Goal: Navigation & Orientation: Find specific page/section

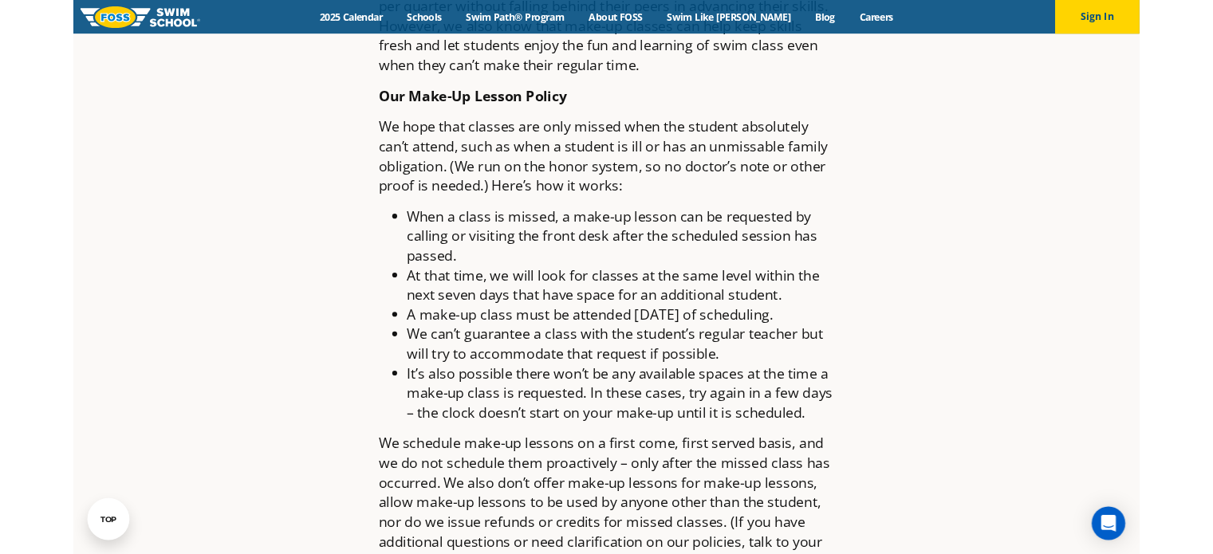
scroll to position [1192, 0]
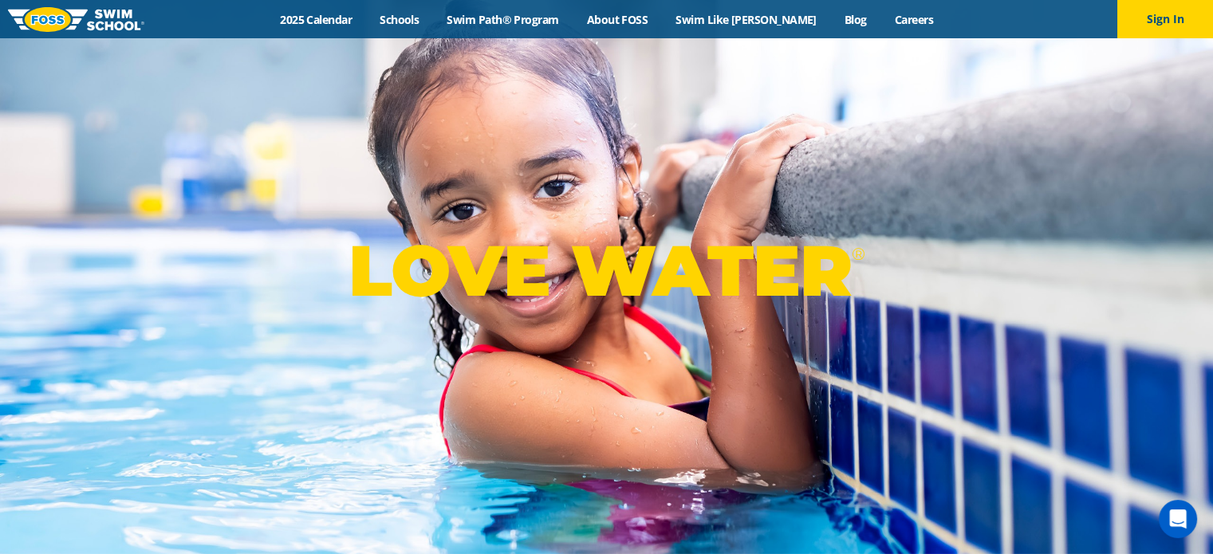
click at [641, 100] on div "LOVE WATER ®" at bounding box center [606, 277] width 1213 height 554
click at [319, 36] on div "Menu 2025 Calendar Schools Swim Path® Program About FOSS Swim Like Regan Blog C…" at bounding box center [606, 19] width 1213 height 38
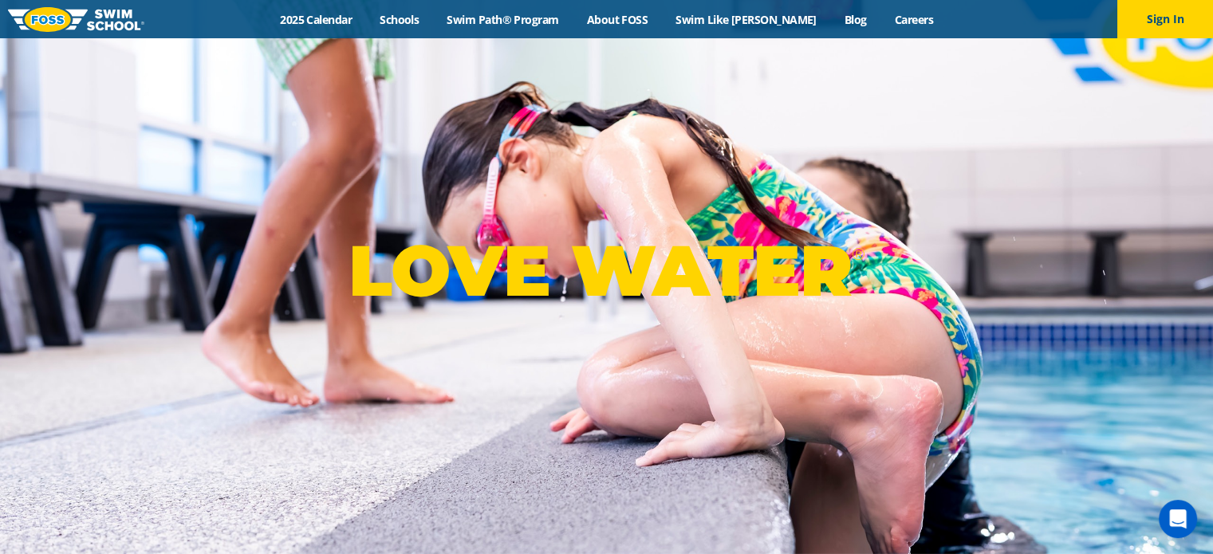
click at [347, 7] on div "Menu 2025 Calendar Schools Swim Path® Program About FOSS Swim Like Regan Blog C…" at bounding box center [606, 19] width 1213 height 38
click at [325, 32] on div "Menu 2025 Calendar Schools Swim Path® Program About FOSS Swim Like Regan Blog C…" at bounding box center [606, 19] width 1213 height 38
click at [420, 26] on link "Schools" at bounding box center [399, 19] width 67 height 15
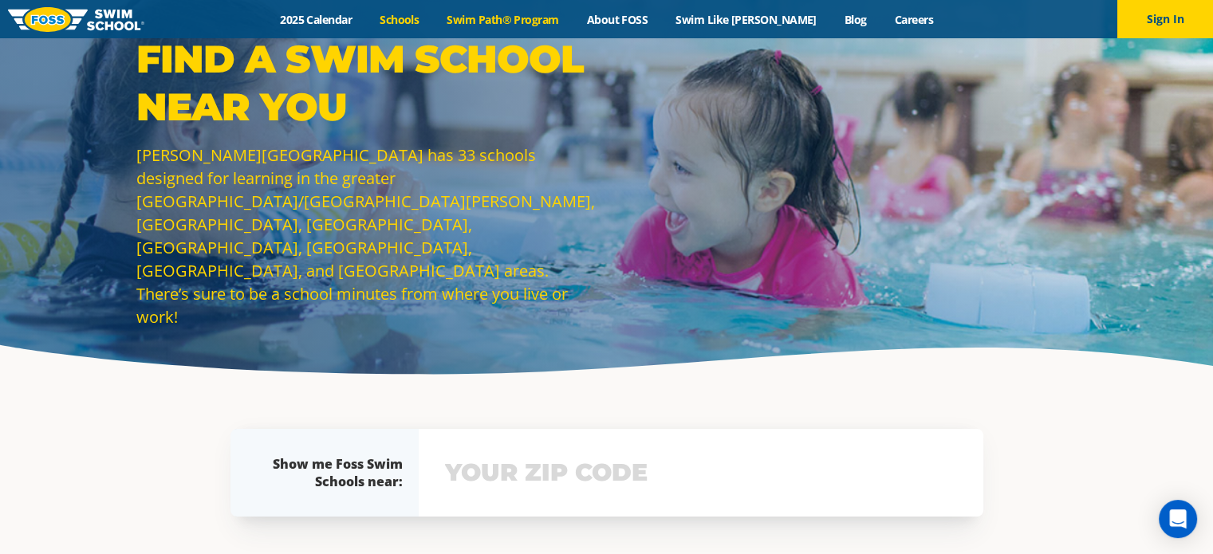
click at [551, 15] on link "Swim Path® Program" at bounding box center [503, 19] width 140 height 15
click at [637, 26] on div "Menu 2025 Calendar Schools Swim Path® Program About FOSS Swim Like Regan Blog C…" at bounding box center [606, 19] width 1213 height 38
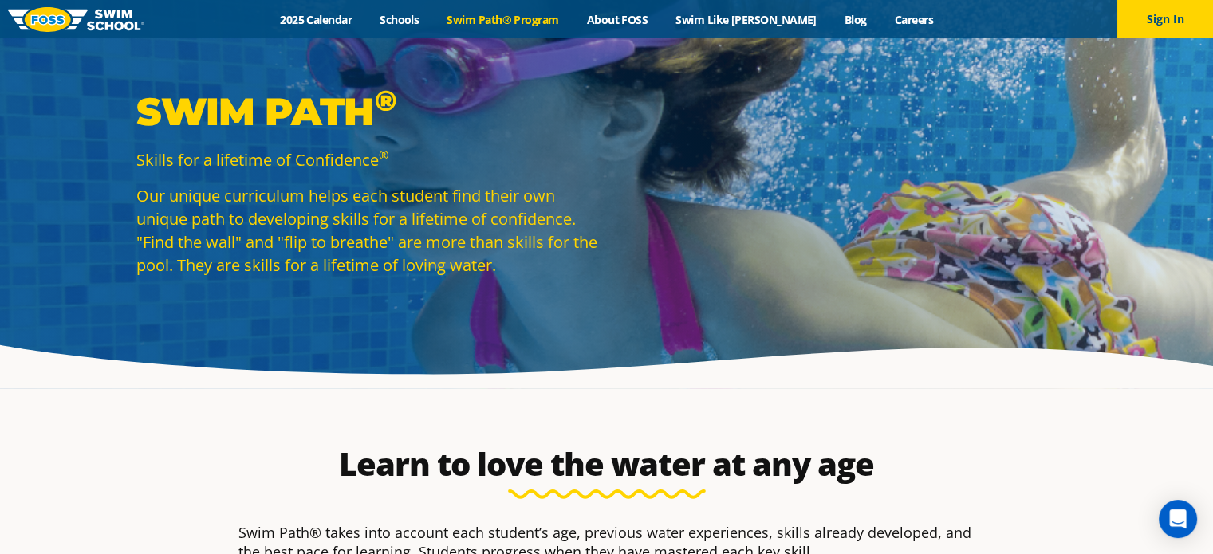
click at [740, 28] on div "Menu 2025 Calendar Schools Swim Path® Program About FOSS Swim Like Regan Blog C…" at bounding box center [606, 19] width 1213 height 38
click at [323, 22] on link "2025 Calendar" at bounding box center [316, 19] width 100 height 15
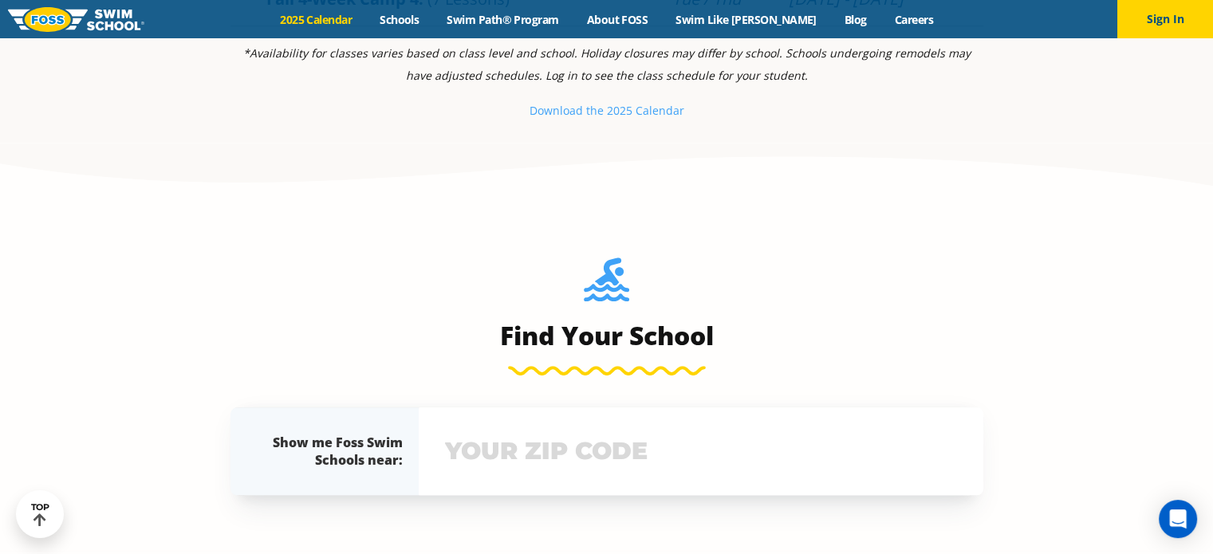
scroll to position [1433, 0]
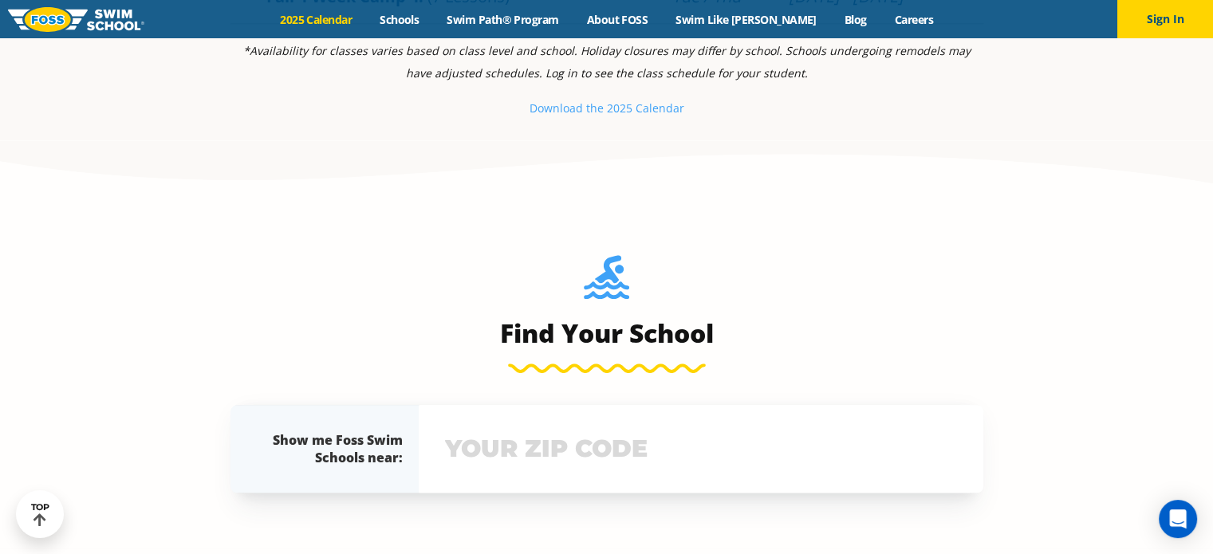
click at [503, 444] on input "text" at bounding box center [701, 449] width 520 height 46
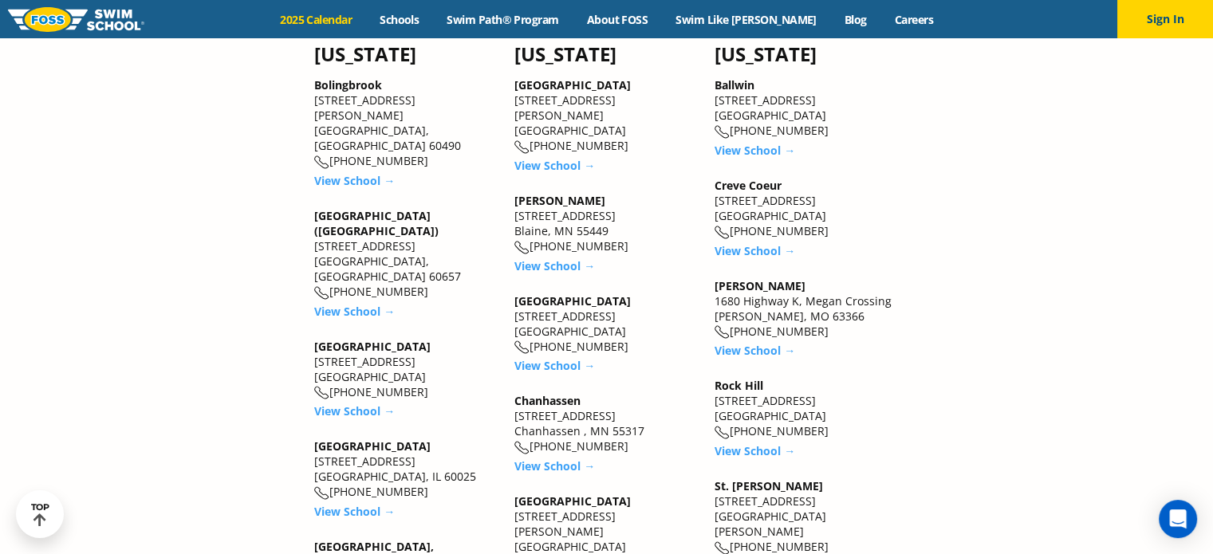
scroll to position [1948, 0]
click at [367, 402] on link "View School →" at bounding box center [354, 409] width 81 height 15
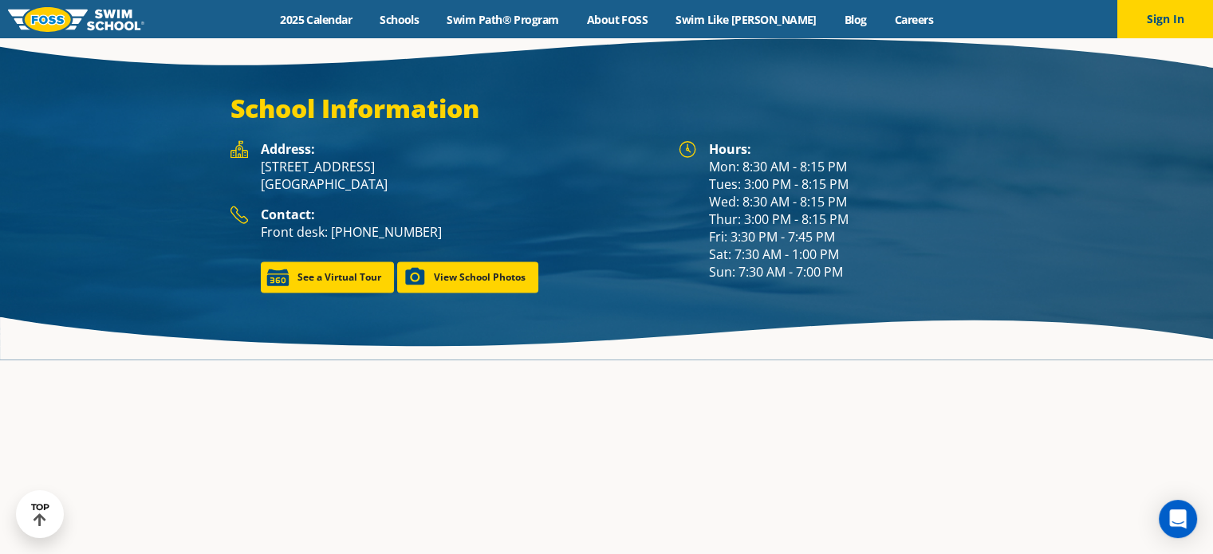
scroll to position [2176, 0]
